Goal: Communication & Community: Answer question/provide support

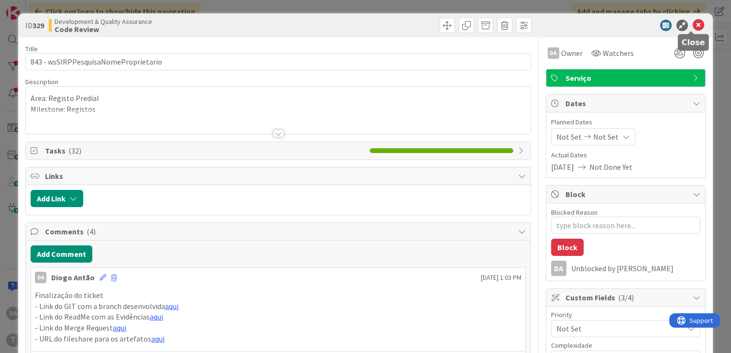
click at [693, 28] on icon at bounding box center [698, 25] width 11 height 11
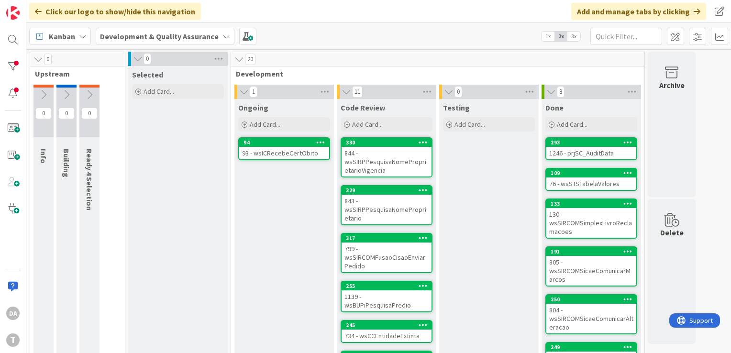
click at [290, 151] on div "93 - wsICRecebeCertObito" at bounding box center [284, 153] width 90 height 12
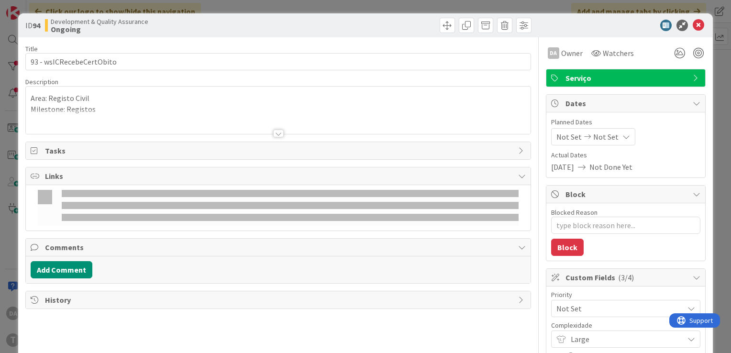
type textarea "x"
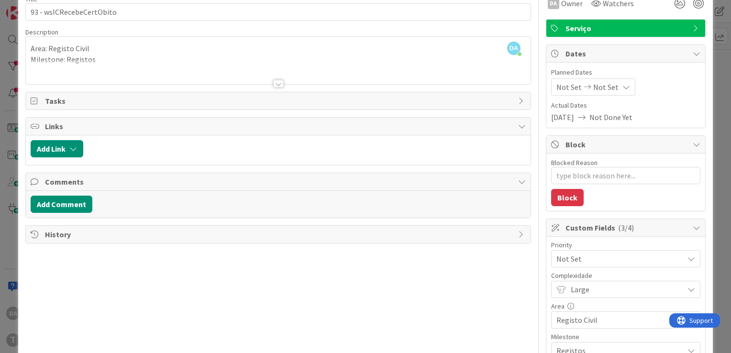
scroll to position [48, 0]
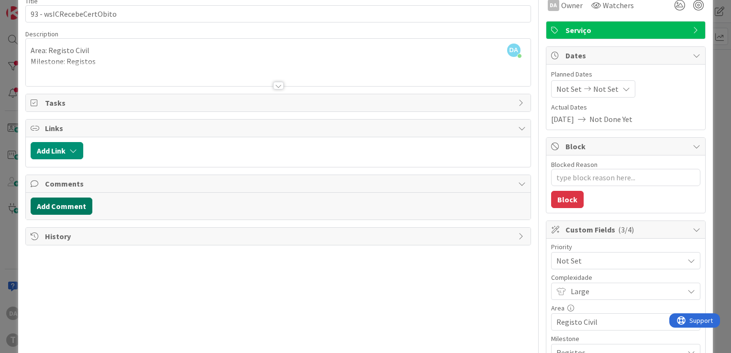
click at [80, 203] on button "Add Comment" at bounding box center [62, 206] width 62 height 17
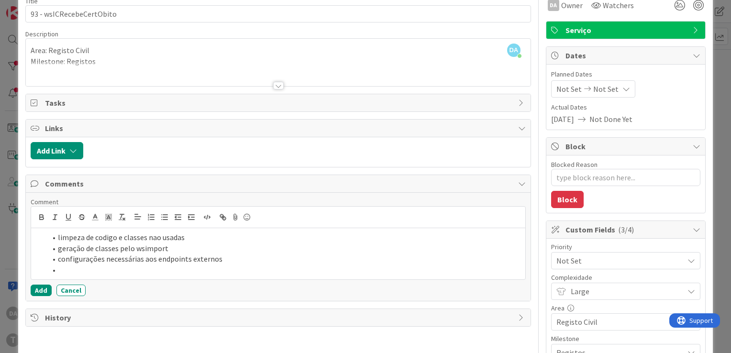
click at [84, 237] on li "limpeza de codigo e classes nao usadas" at bounding box center [283, 237] width 475 height 11
click at [180, 235] on li "limpeza geral do template, de codigo e classes nao usadas" at bounding box center [283, 237] width 475 height 11
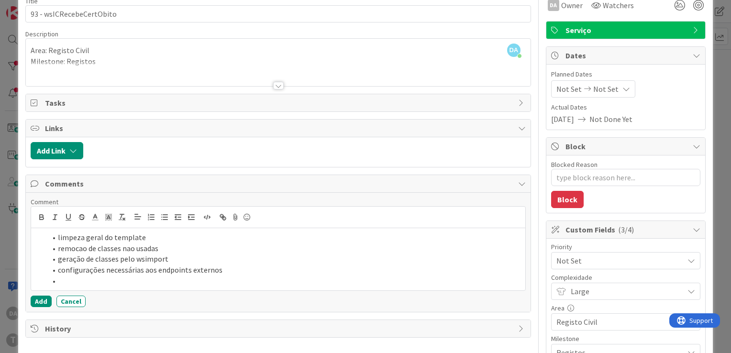
click at [205, 249] on li "remocao de classes nao usadas" at bounding box center [283, 248] width 475 height 11
click at [180, 283] on li at bounding box center [283, 280] width 475 height 11
click at [90, 281] on li at bounding box center [283, 280] width 475 height 11
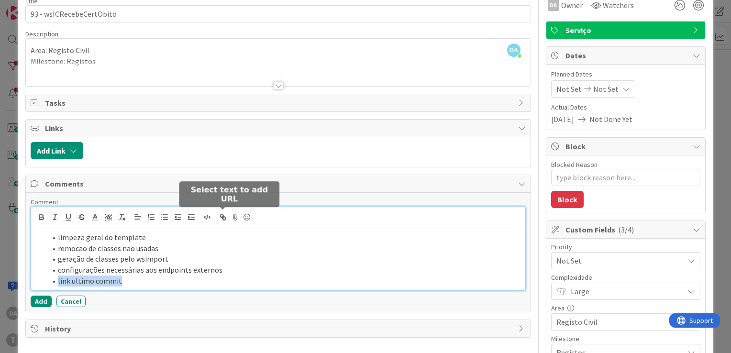
click at [220, 217] on icon "button" at bounding box center [223, 217] width 9 height 9
paste input "[URL]"
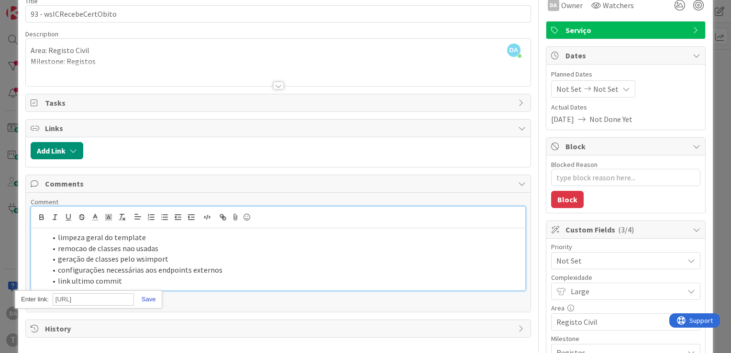
type input "[URL]"
click at [149, 300] on link at bounding box center [145, 299] width 22 height 7
click at [38, 303] on button "Add" at bounding box center [41, 301] width 21 height 11
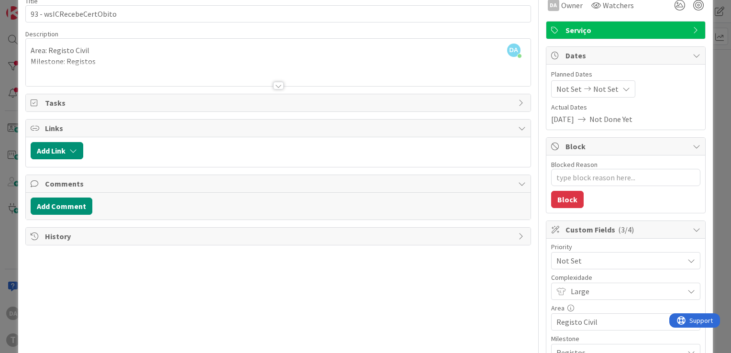
type textarea "x"
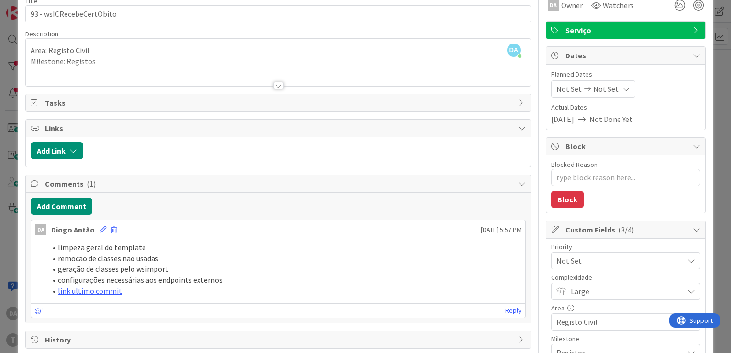
scroll to position [143, 0]
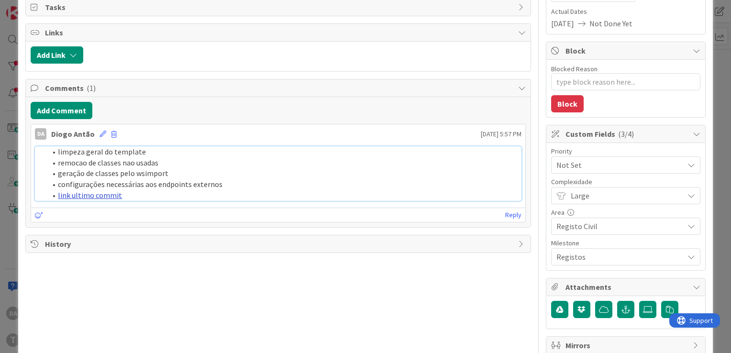
click at [73, 192] on link "link ultimo commit" at bounding box center [90, 195] width 64 height 10
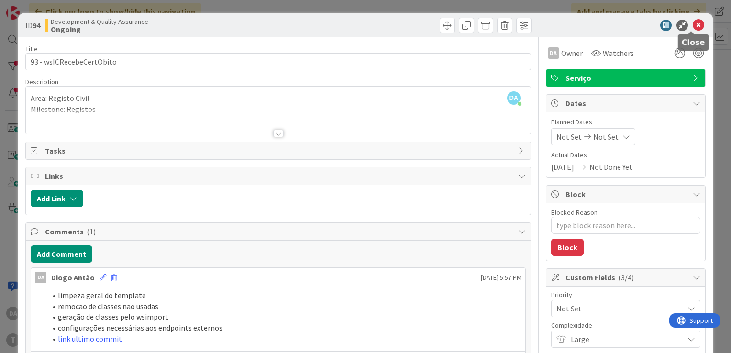
click at [693, 27] on icon at bounding box center [698, 25] width 11 height 11
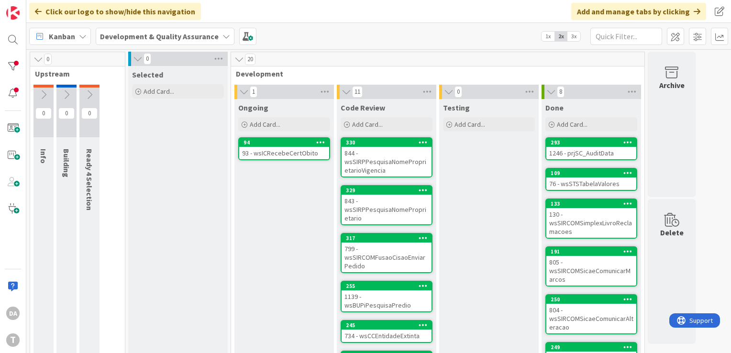
click at [549, 33] on span "1x" at bounding box center [547, 37] width 13 height 10
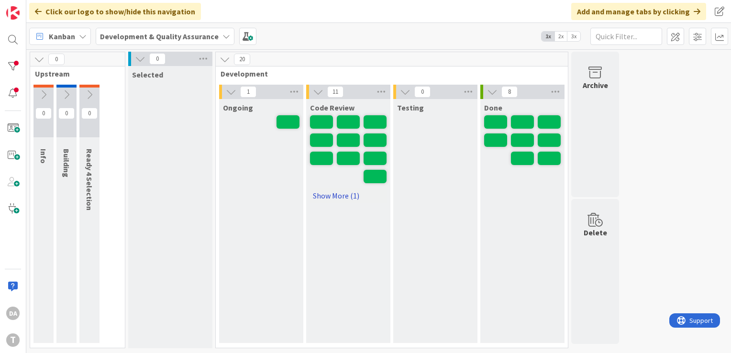
click at [337, 198] on link "Show More (1)" at bounding box center [348, 195] width 77 height 15
click at [559, 37] on span "2x" at bounding box center [560, 37] width 13 height 10
